Goal: Complete application form: Complete application form

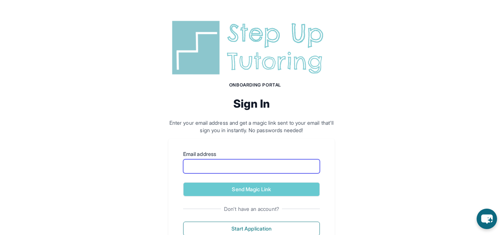
click at [233, 170] on input "Email address" at bounding box center [251, 166] width 137 height 14
type input "**********"
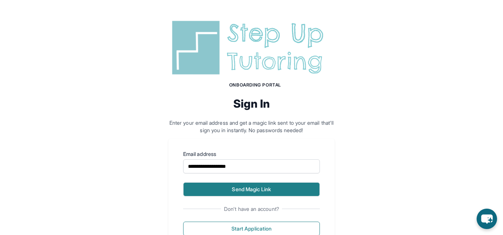
click at [272, 187] on button "Send Magic Link" at bounding box center [251, 190] width 137 height 14
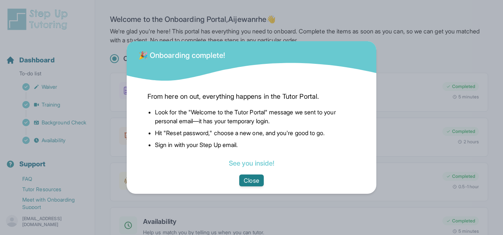
click at [262, 183] on button "Close" at bounding box center [251, 181] width 24 height 12
click at [253, 177] on button "Close" at bounding box center [251, 181] width 24 height 12
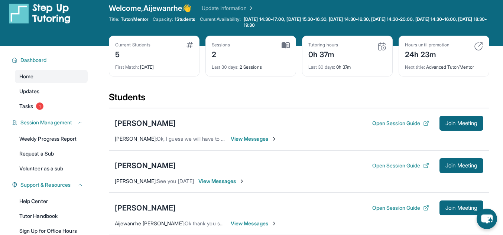
scroll to position [8, 0]
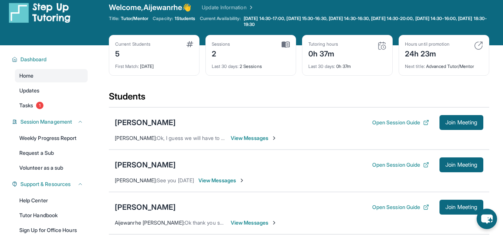
click at [329, 54] on div "0h 37m" at bounding box center [324, 53] width 30 height 12
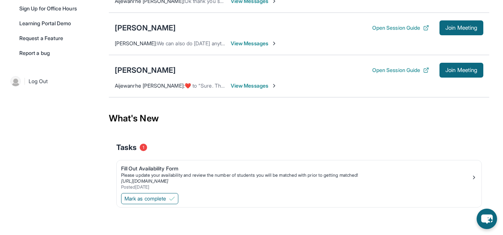
scroll to position [231, 0]
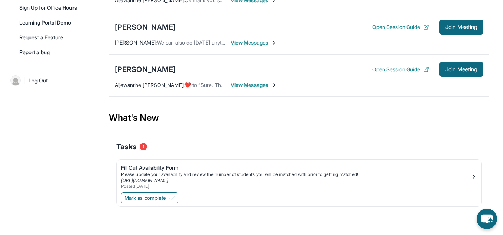
click at [168, 166] on div "Fill Out Availability Form" at bounding box center [296, 167] width 350 height 7
